Goal: Complete application form

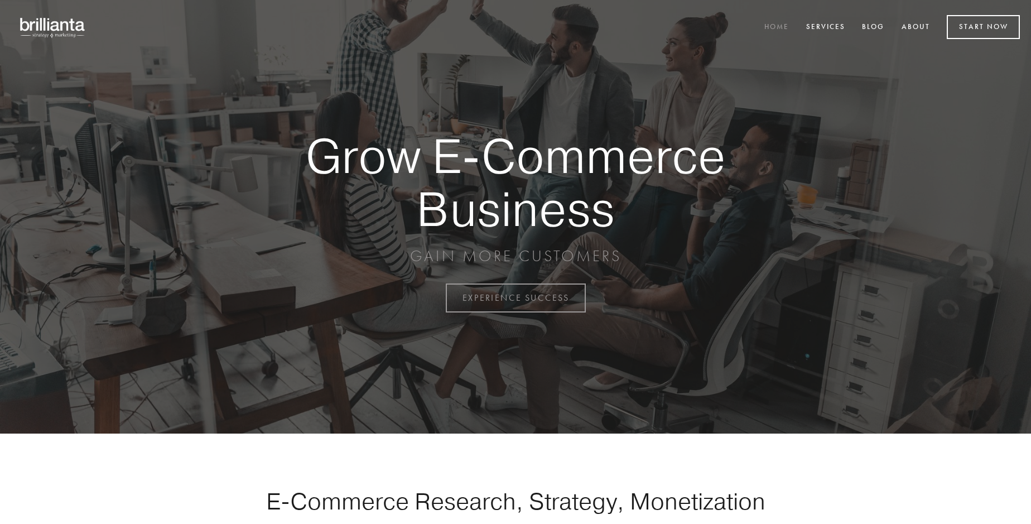
scroll to position [2924, 0]
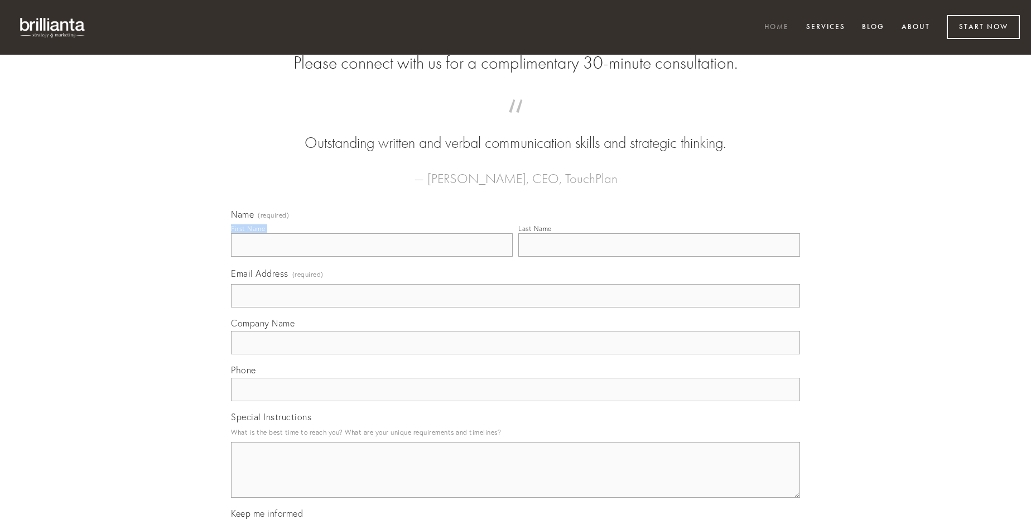
type input "[PERSON_NAME]"
click at [659, 257] on input "Last Name" at bounding box center [659, 244] width 282 height 23
type input "[PERSON_NAME]"
click at [515, 307] on input "Email Address (required)" at bounding box center [515, 295] width 569 height 23
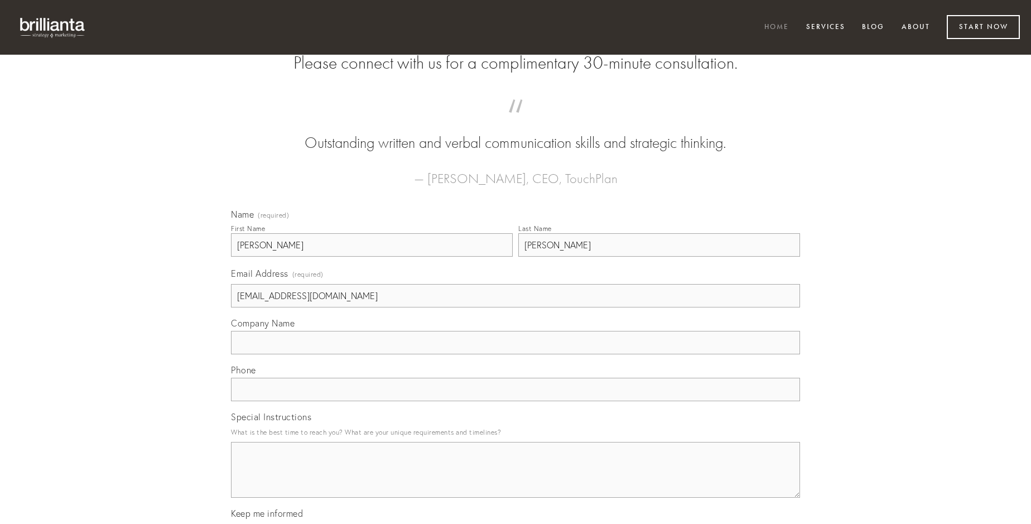
type input "[EMAIL_ADDRESS][DOMAIN_NAME]"
click at [515, 354] on input "Company Name" at bounding box center [515, 342] width 569 height 23
type input "amissio"
click at [515, 401] on input "text" at bounding box center [515, 389] width 569 height 23
click at [515, 480] on textarea "Special Instructions" at bounding box center [515, 470] width 569 height 56
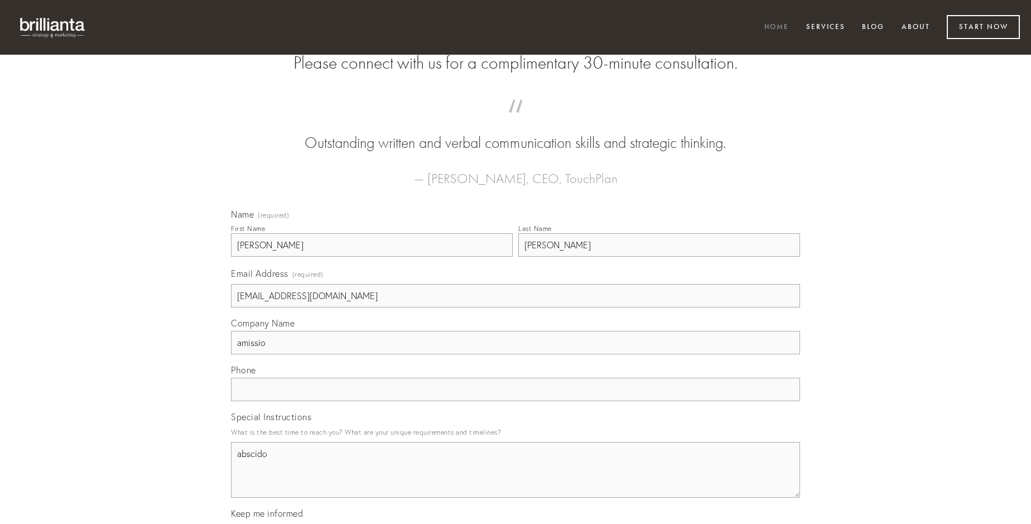
type textarea "abscido"
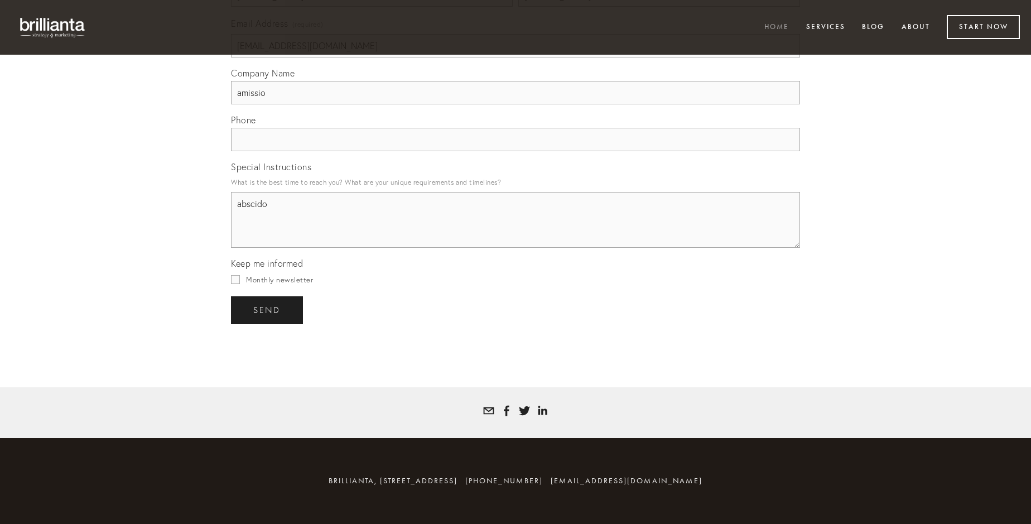
click at [268, 310] on span "send" at bounding box center [266, 310] width 27 height 10
